Goal: Check status

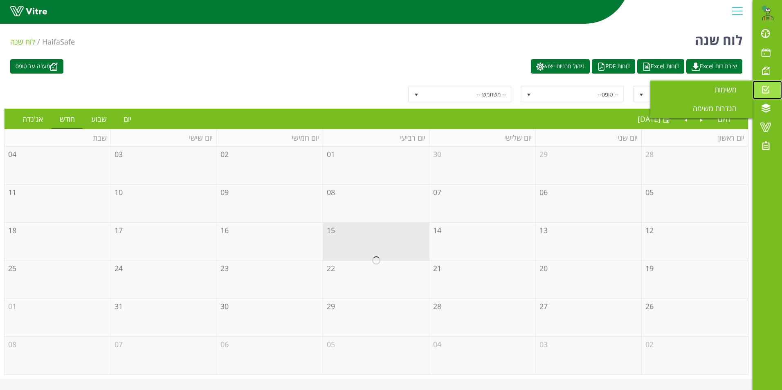
click at [767, 92] on span at bounding box center [765, 90] width 20 height 10
click at [717, 89] on span "משימות" at bounding box center [730, 90] width 32 height 10
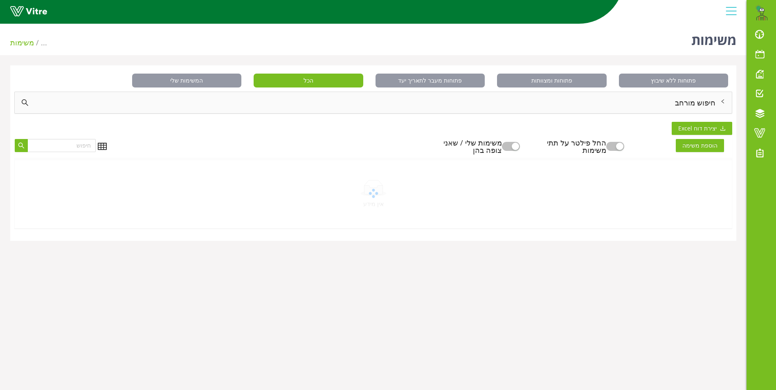
click at [710, 105] on div "חיפוש מורחב" at bounding box center [373, 102] width 717 height 21
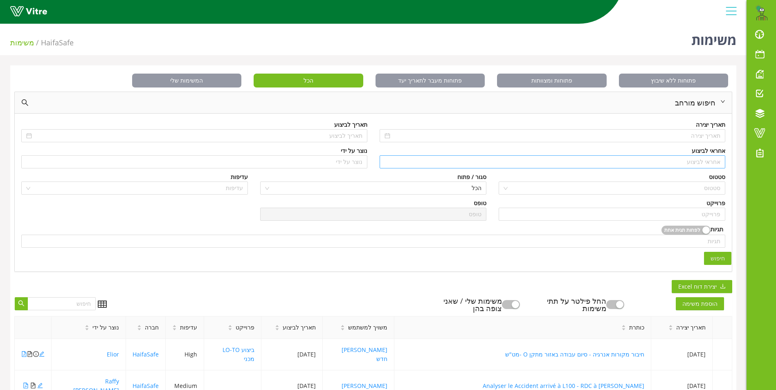
click at [704, 161] on input "search" at bounding box center [552, 162] width 336 height 12
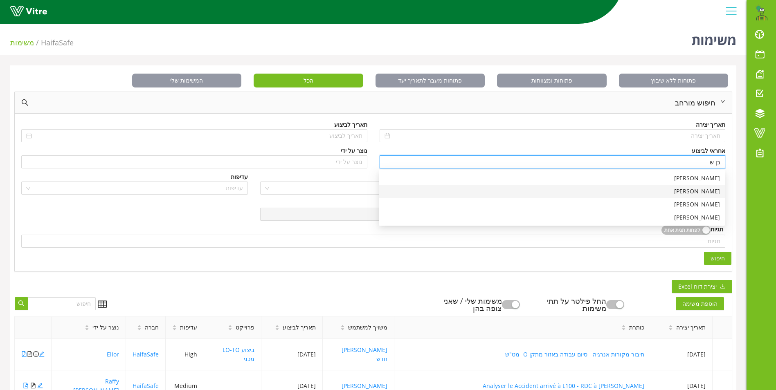
click at [702, 194] on div "[PERSON_NAME]" at bounding box center [551, 191] width 336 height 9
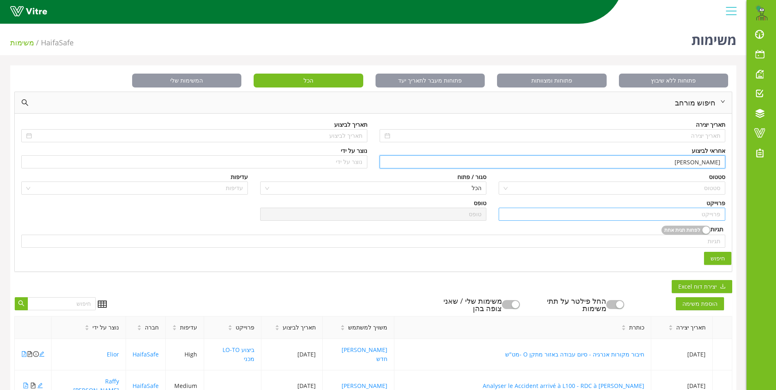
type input "[PERSON_NAME]"
click at [709, 211] on input "search" at bounding box center [611, 214] width 217 height 12
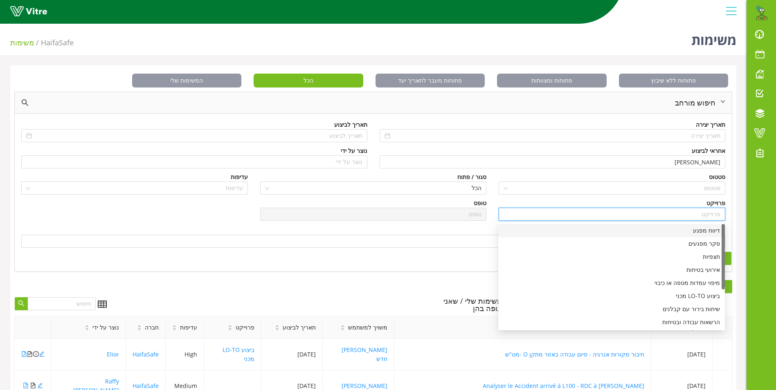
click at [712, 228] on div "דיווח מפגע" at bounding box center [611, 230] width 217 height 9
type input "דיווח מפגע"
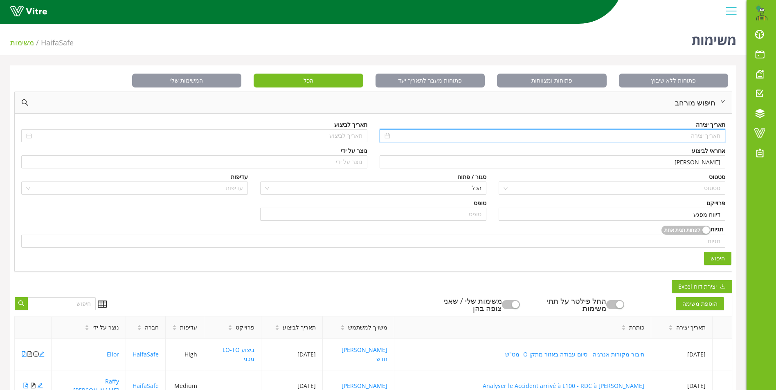
click at [702, 138] on input at bounding box center [556, 135] width 329 height 9
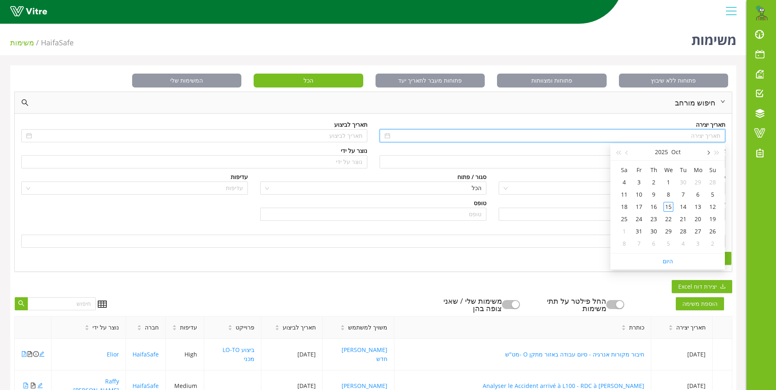
click at [708, 152] on span "button" at bounding box center [707, 153] width 4 height 4
type input "01/09/2025"
click at [698, 182] on div "1" at bounding box center [698, 182] width 10 height 10
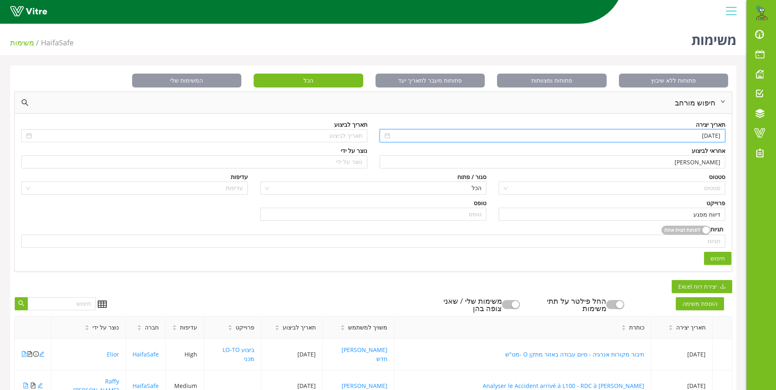
click at [719, 259] on span "חיפוש" at bounding box center [717, 258] width 14 height 9
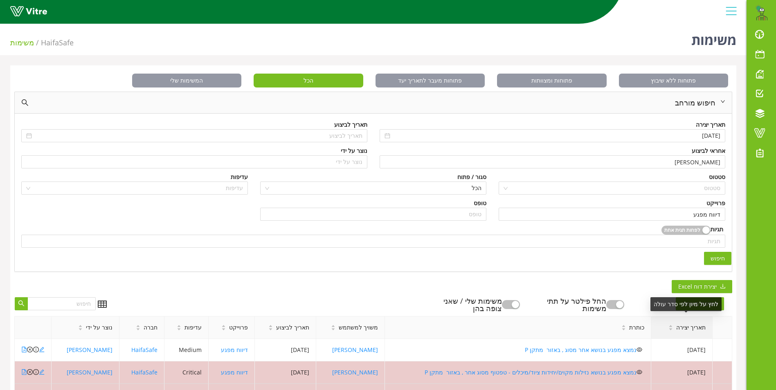
click at [685, 329] on span "תאריך יצירה" at bounding box center [690, 327] width 29 height 9
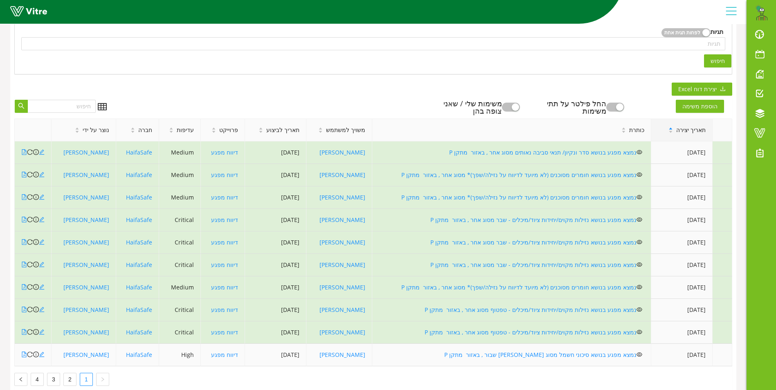
scroll to position [204, 0]
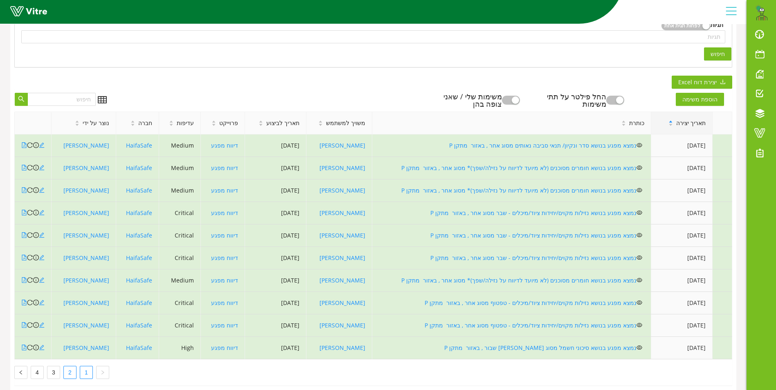
click at [69, 372] on link "2" at bounding box center [70, 372] width 12 height 12
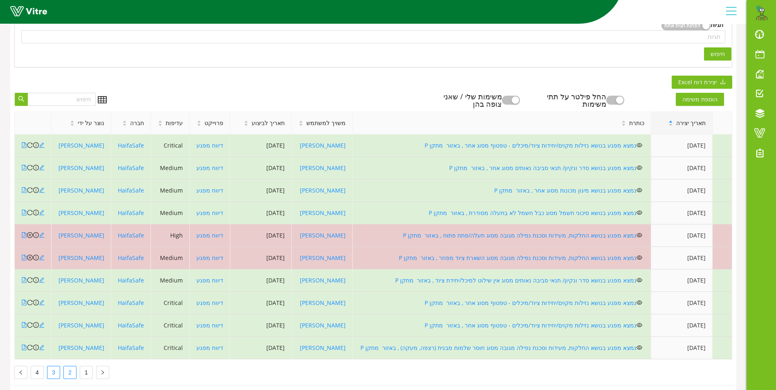
click at [54, 373] on link "3" at bounding box center [53, 372] width 12 height 12
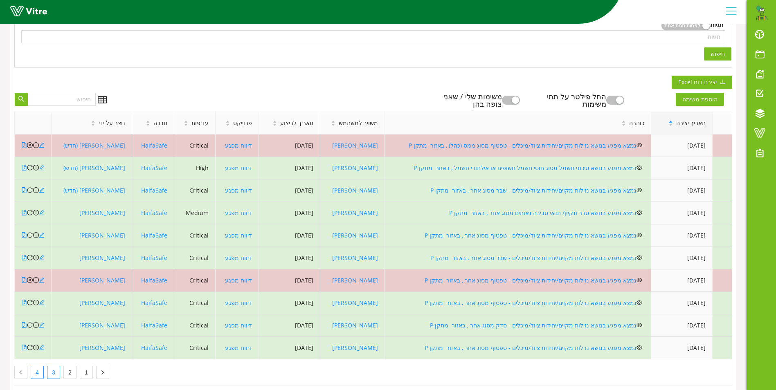
click at [31, 376] on link "4" at bounding box center [37, 372] width 12 height 12
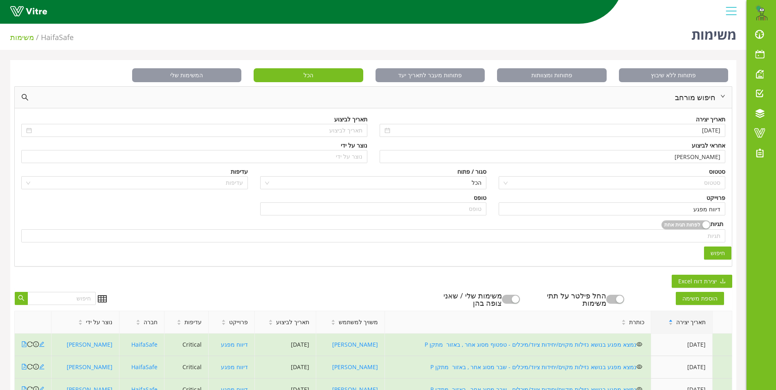
scroll to position [0, 0]
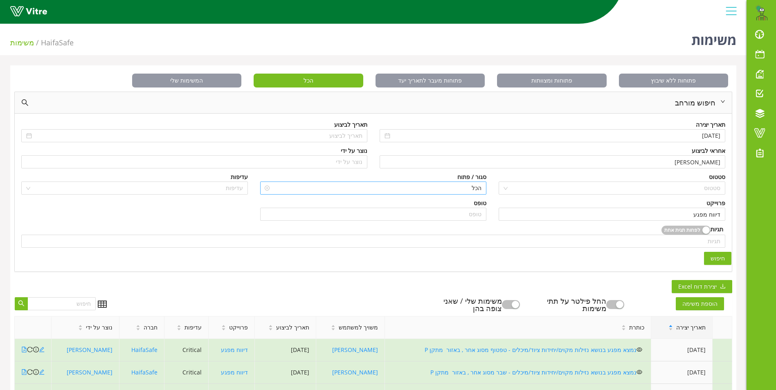
click at [465, 189] on span "הכל" at bounding box center [373, 188] width 217 height 12
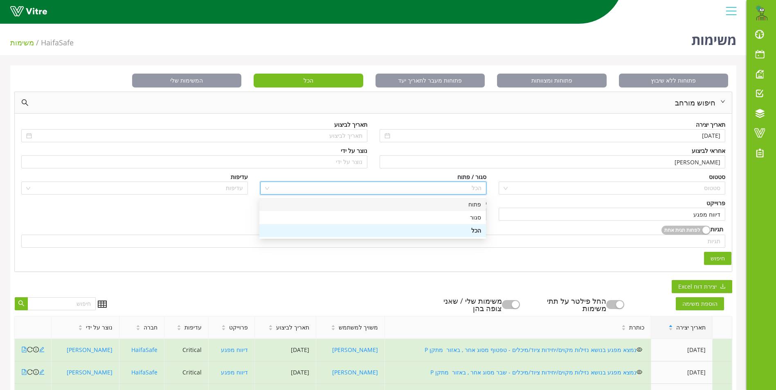
click at [471, 202] on div "פתוח" at bounding box center [372, 204] width 217 height 9
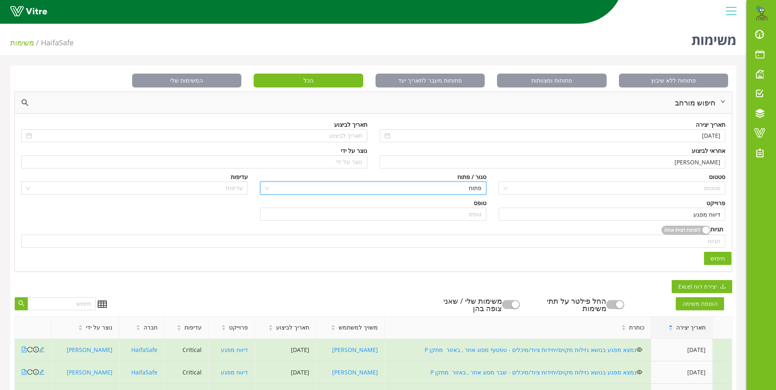
click at [724, 258] on span "חיפוש" at bounding box center [717, 258] width 14 height 9
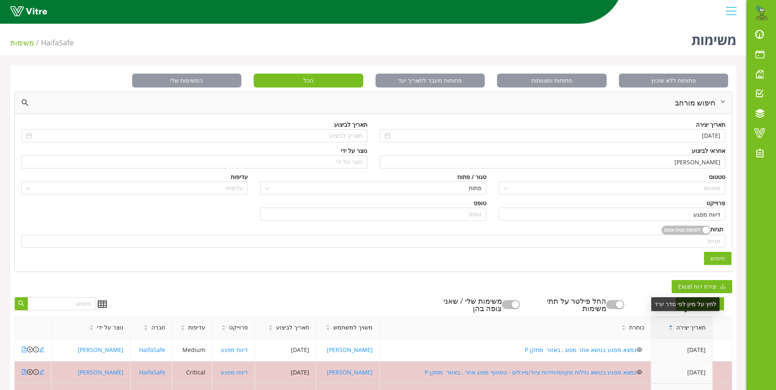
click at [700, 327] on span "תאריך יצירה" at bounding box center [690, 327] width 29 height 9
click at [691, 327] on span "תאריך יצירה" at bounding box center [690, 327] width 29 height 9
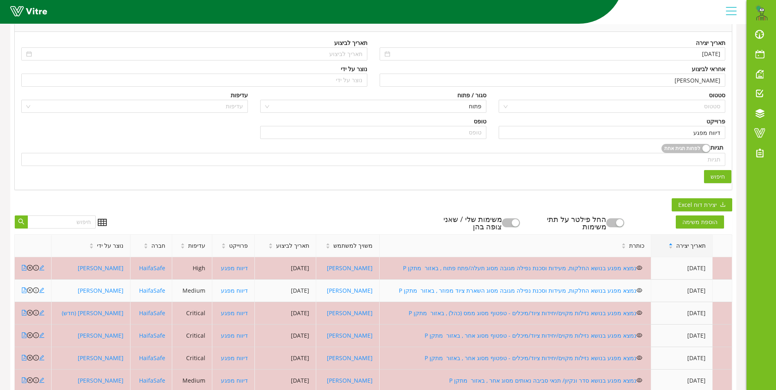
scroll to position [123, 0]
